Goal: Task Accomplishment & Management: Manage account settings

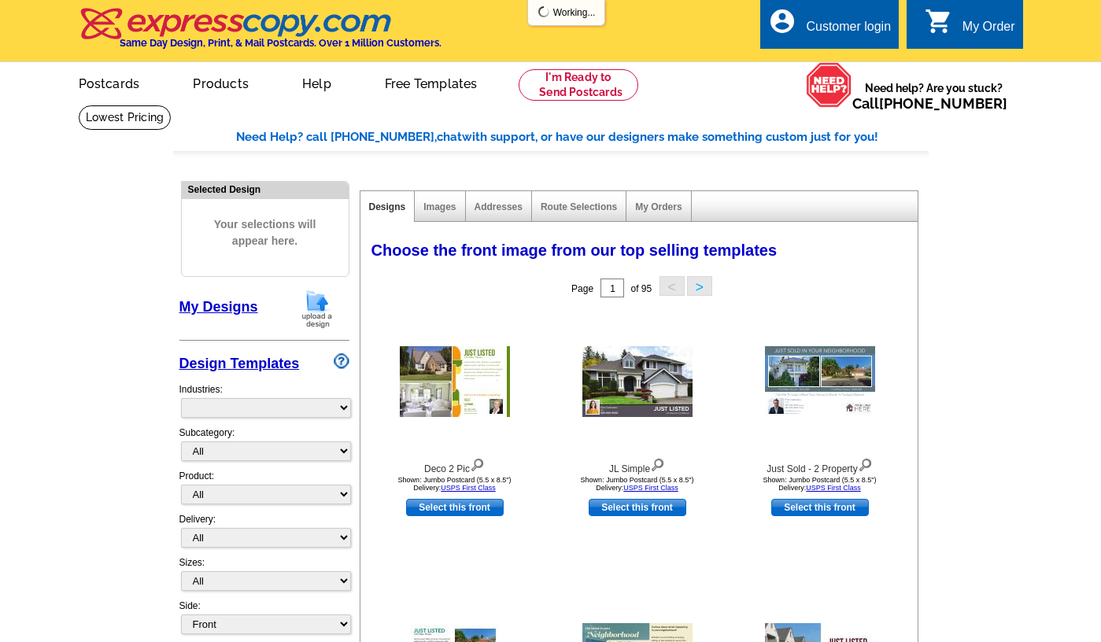
select select "785"
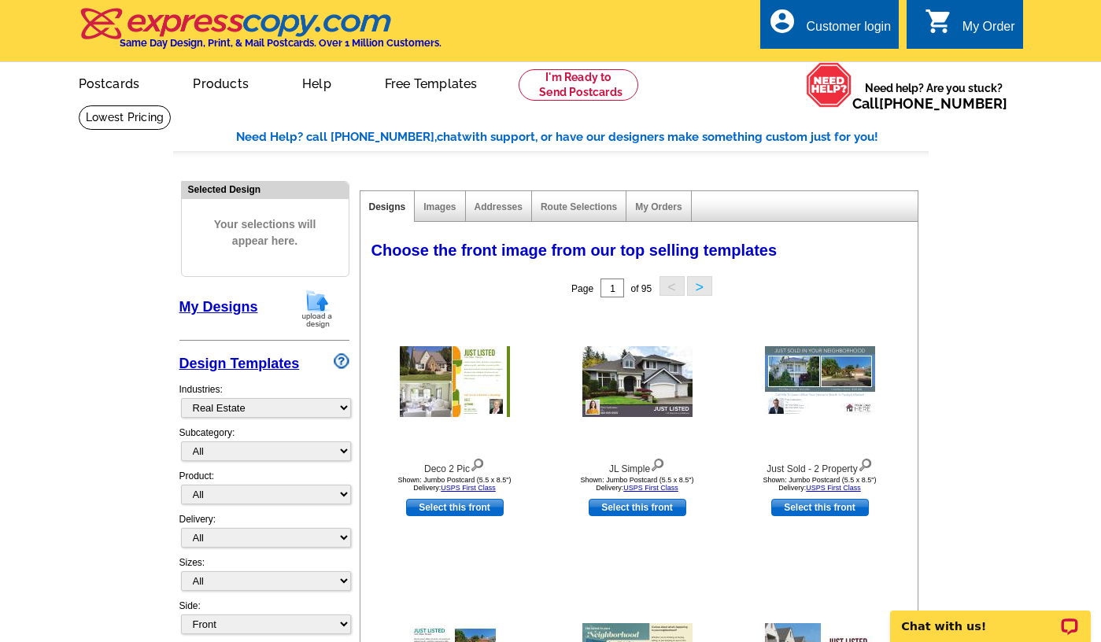
click at [848, 35] on div "Customer login" at bounding box center [848, 31] width 85 height 22
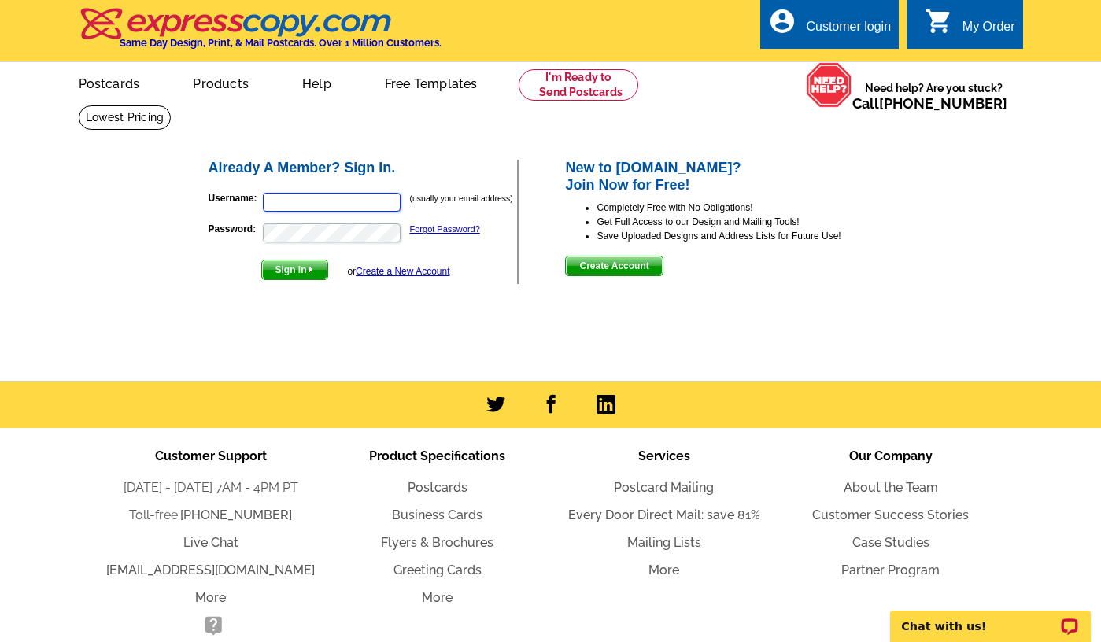
type input "donna@teamlbr.com"
click at [283, 268] on span "Sign In" at bounding box center [294, 270] width 65 height 19
